Goal: Task Accomplishment & Management: Manage account settings

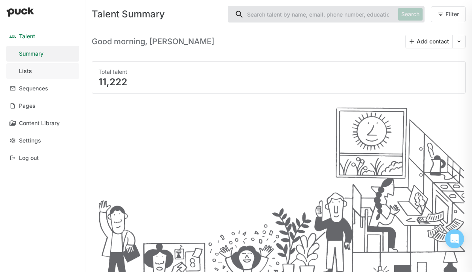
click at [46, 65] on link "Lists" at bounding box center [42, 71] width 73 height 16
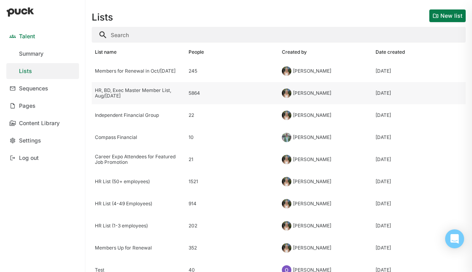
click at [144, 95] on div "HR, BD, Exec Master Member List, Aug/[DATE]" at bounding box center [138, 93] width 87 height 11
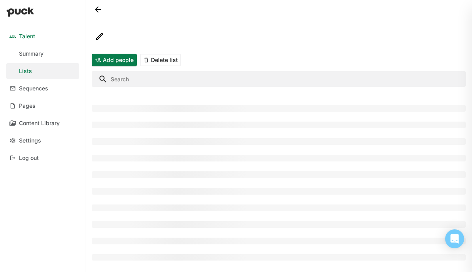
click at [144, 78] on input "Search" at bounding box center [279, 79] width 374 height 16
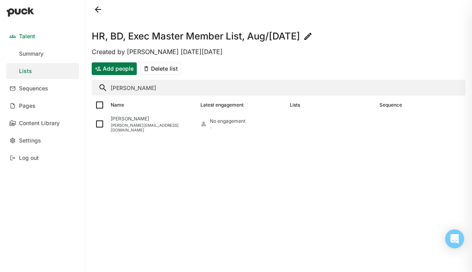
click at [130, 90] on input "[PERSON_NAME]" at bounding box center [279, 88] width 374 height 16
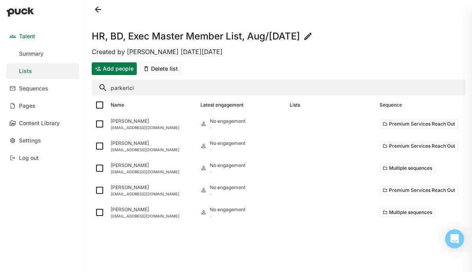
click at [155, 84] on input "parkerici" at bounding box center [279, 88] width 374 height 16
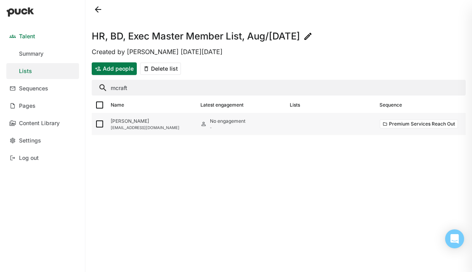
type input "mcraft"
click at [100, 122] on img at bounding box center [99, 123] width 9 height 9
click at [95, 124] on input "checkbox" at bounding box center [94, 124] width 0 height 0
checkbox input "true"
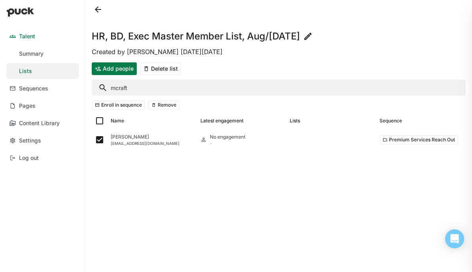
click at [149, 105] on button "Remove" at bounding box center [163, 104] width 31 height 9
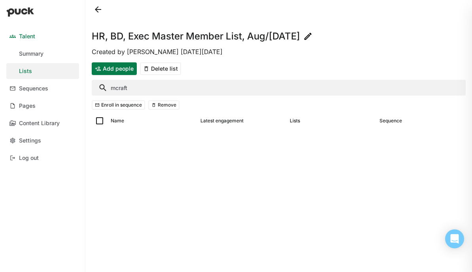
click at [202, 85] on input "mcraft" at bounding box center [279, 88] width 374 height 16
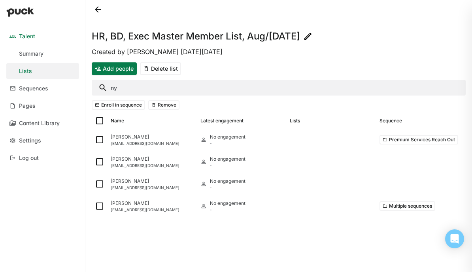
type input "n"
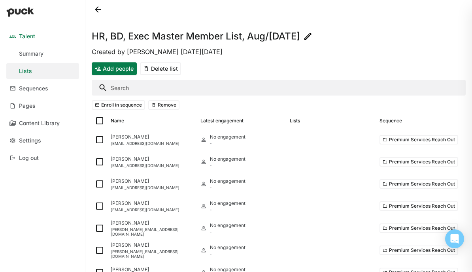
click at [93, 13] on button at bounding box center [98, 9] width 13 height 13
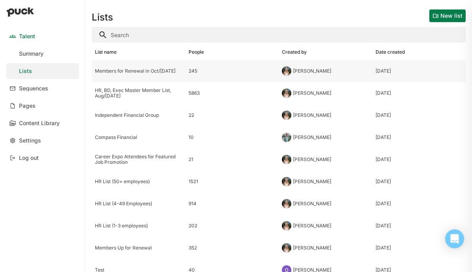
click at [150, 69] on div "Members for Renewal in Oct/[DATE]" at bounding box center [138, 71] width 87 height 6
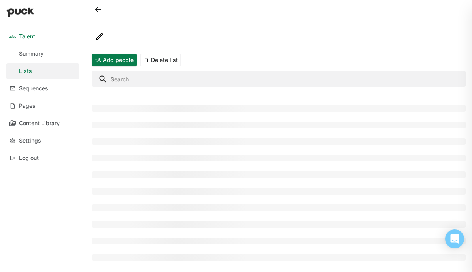
click at [145, 79] on input "Search" at bounding box center [279, 79] width 374 height 16
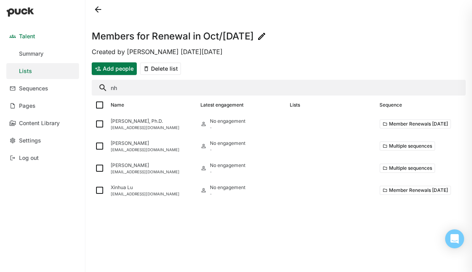
type input "n"
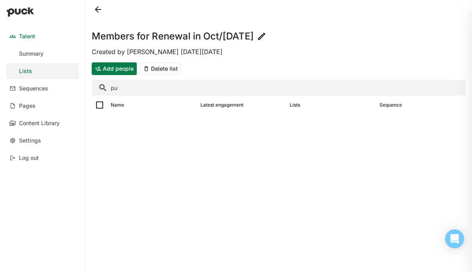
type input "p"
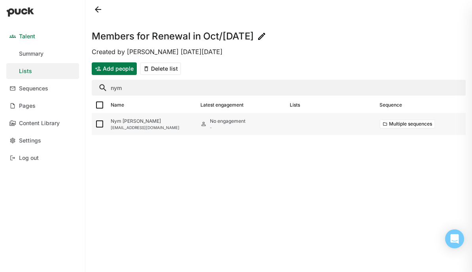
type input "nym"
click at [98, 124] on img at bounding box center [99, 123] width 9 height 9
click at [95, 124] on input "checkbox" at bounding box center [94, 124] width 0 height 0
checkbox input "true"
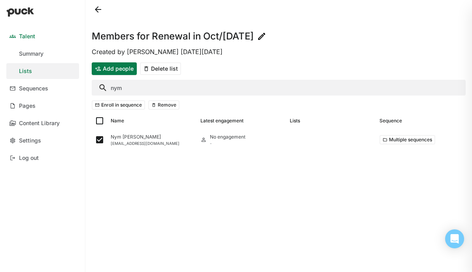
click at [165, 108] on button "Remove" at bounding box center [163, 104] width 31 height 9
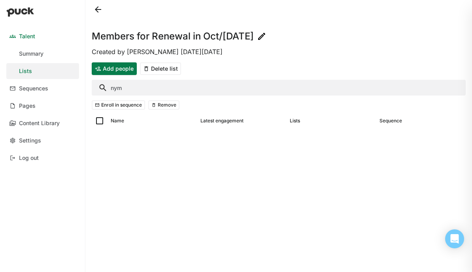
click at [137, 89] on input "nym" at bounding box center [279, 88] width 374 height 16
